Goal: Check status: Check status

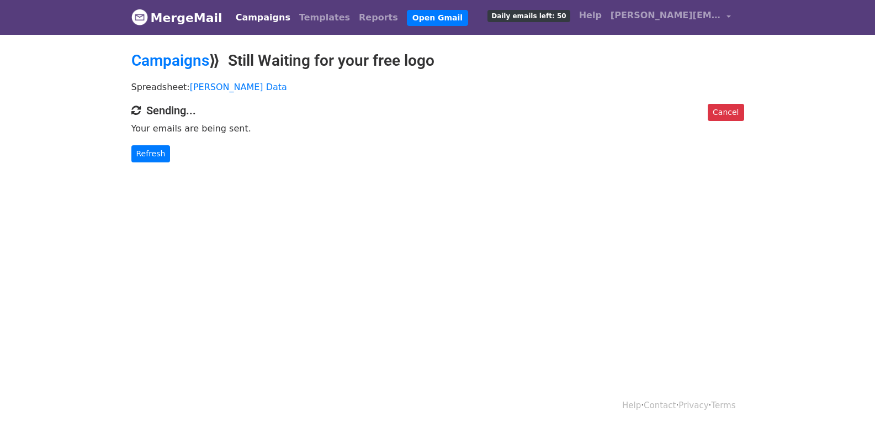
click at [155, 166] on body "MergeMail Campaigns Templates Reports Open Gmail Daily emails left: 50 Help hen…" at bounding box center [437, 103] width 875 height 206
click at [153, 155] on link "Refresh" at bounding box center [150, 153] width 39 height 17
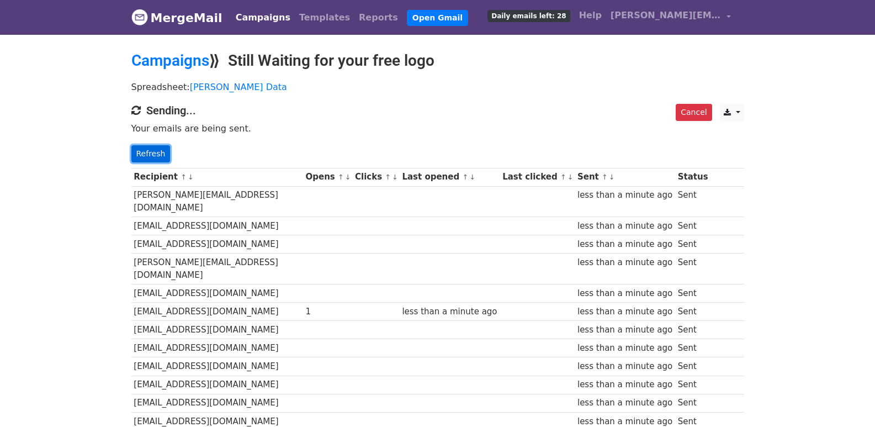
click at [153, 151] on link "Refresh" at bounding box center [150, 153] width 39 height 17
click at [140, 151] on link "Refresh" at bounding box center [150, 153] width 39 height 17
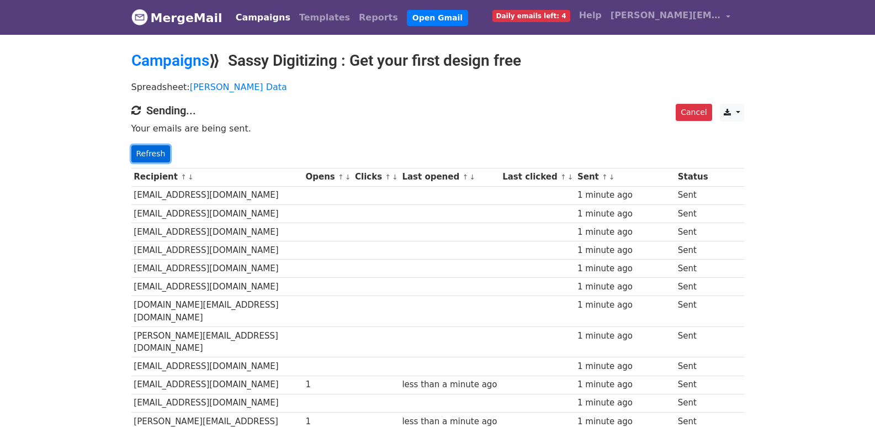
click at [148, 157] on link "Refresh" at bounding box center [150, 153] width 39 height 17
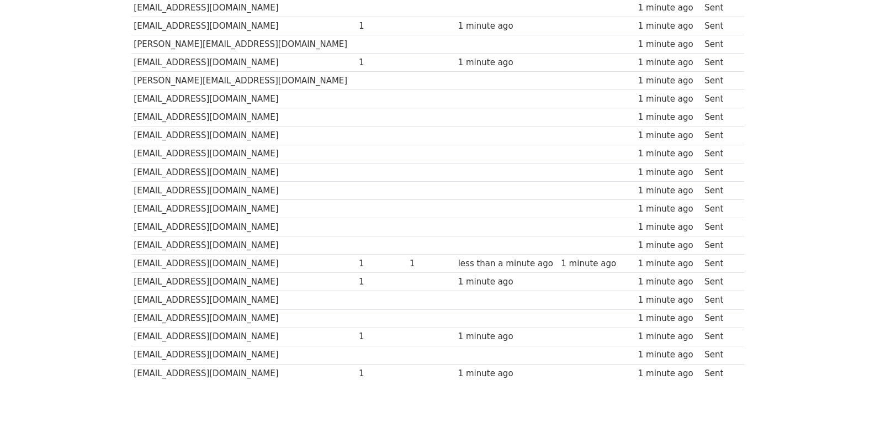
scroll to position [768, 0]
